Goal: Book appointment/travel/reservation

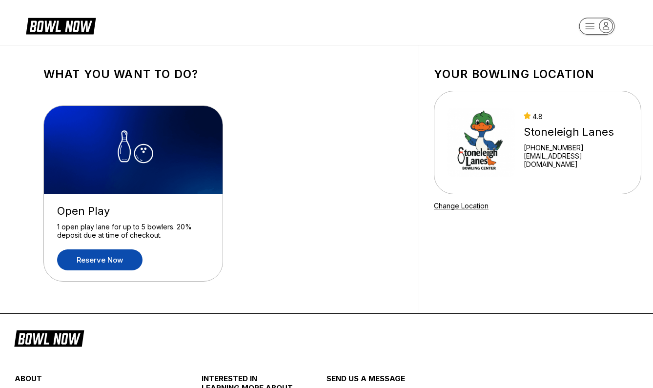
click at [110, 260] on link "Reserve now" at bounding box center [99, 259] width 85 height 21
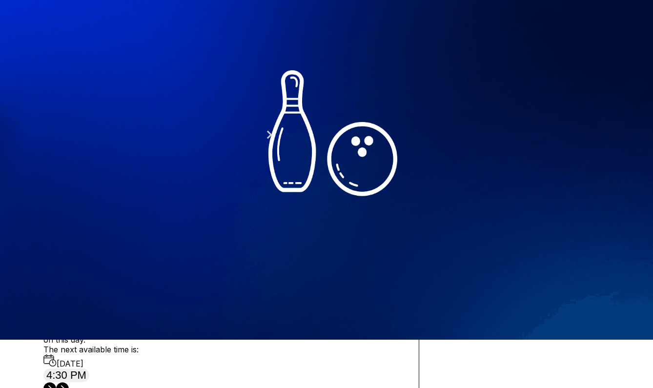
scroll to position [57, 0]
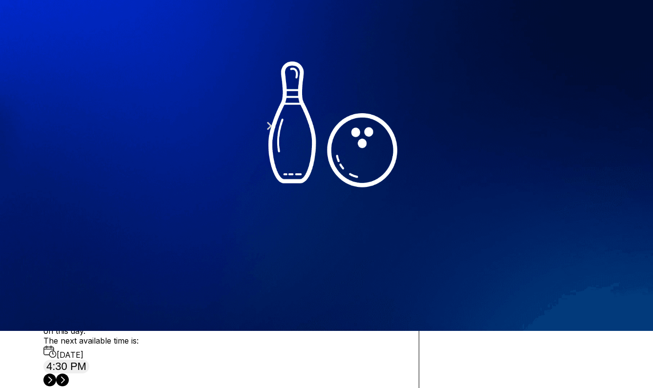
click at [113, 75] on button at bounding box center [119, 69] width 13 height 10
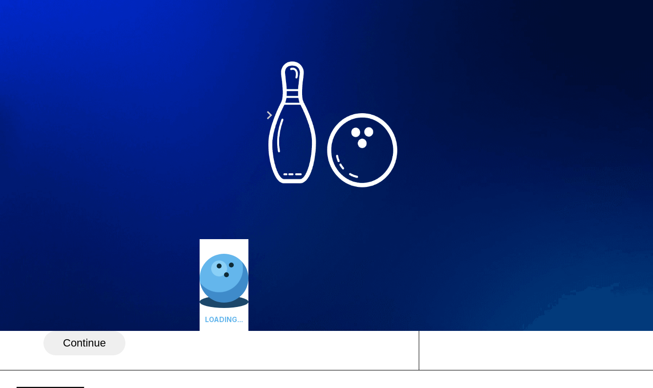
click at [126, 64] on button at bounding box center [132, 59] width 13 height 10
type input "*"
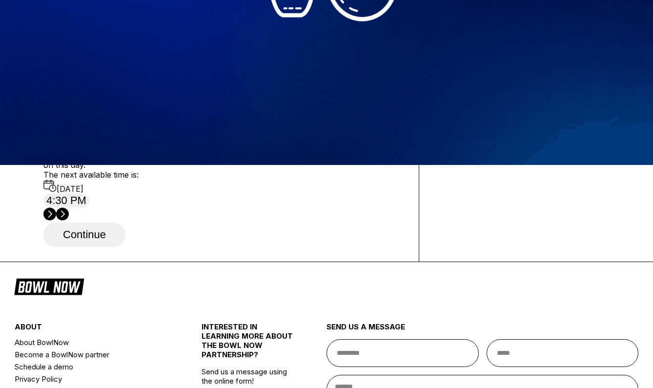
scroll to position [186, 0]
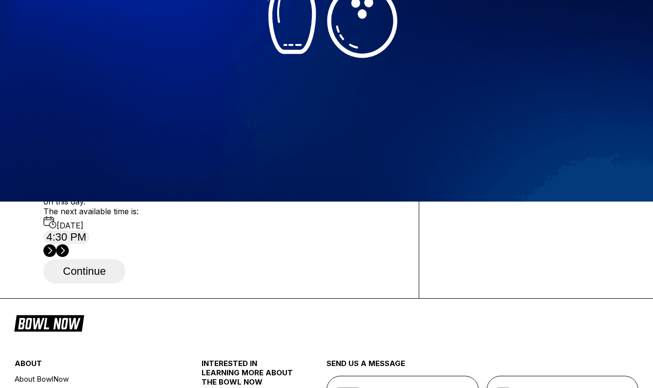
click at [62, 82] on div "19" at bounding box center [54, 74] width 13 height 13
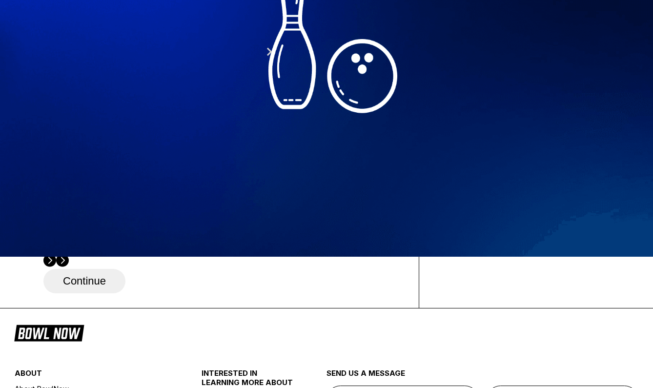
scroll to position [0, 0]
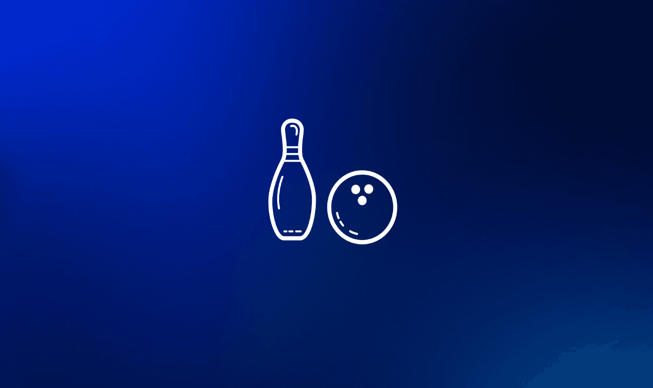
drag, startPoint x: 529, startPoint y: 160, endPoint x: 611, endPoint y: 162, distance: 82.0
click at [611, 162] on link "[EMAIL_ADDRESS][DOMAIN_NAME]" at bounding box center [576, 160] width 104 height 17
